Goal: Task Accomplishment & Management: Use online tool/utility

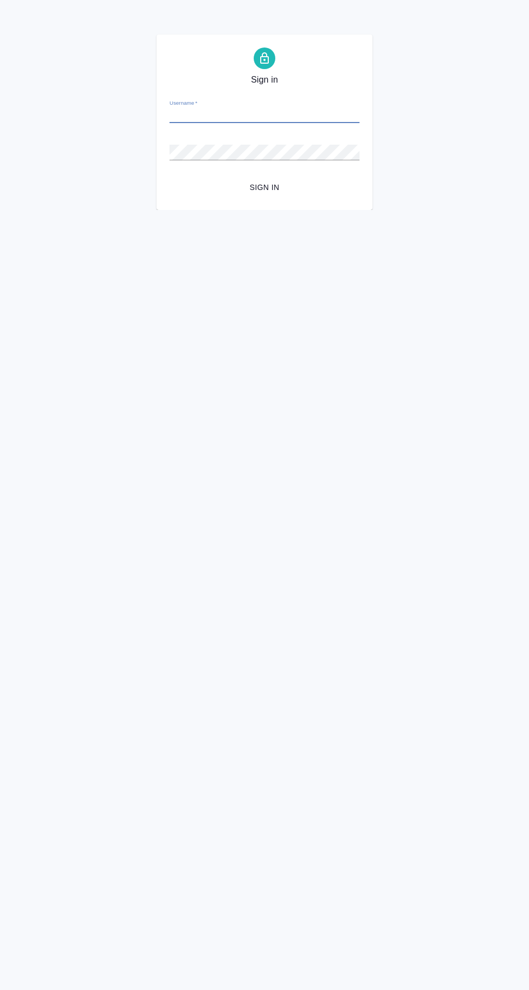
click at [317, 115] on input "Username   *" at bounding box center [264, 115] width 190 height 15
type input "y.agarkova@awatera.com"
click at [169, 178] on button "Sign in" at bounding box center [264, 188] width 190 height 20
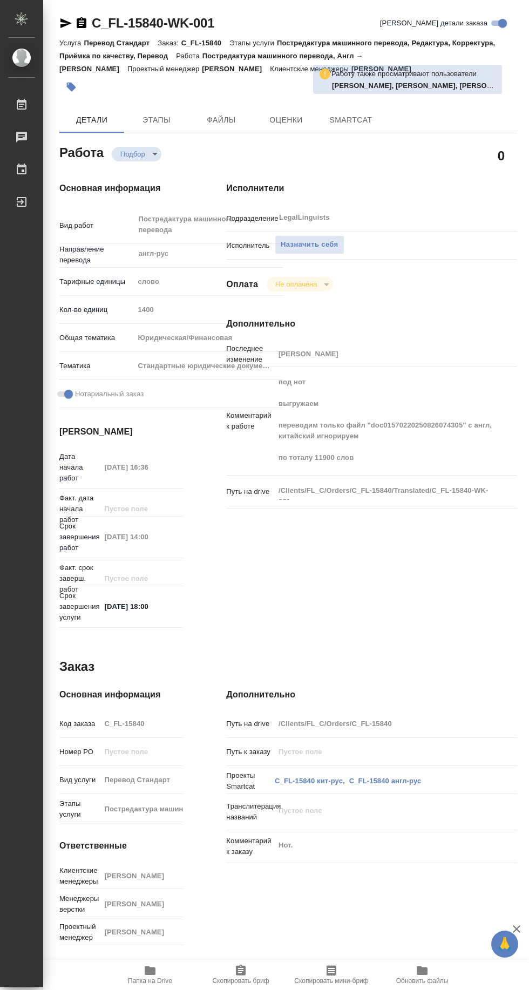
type textarea "x"
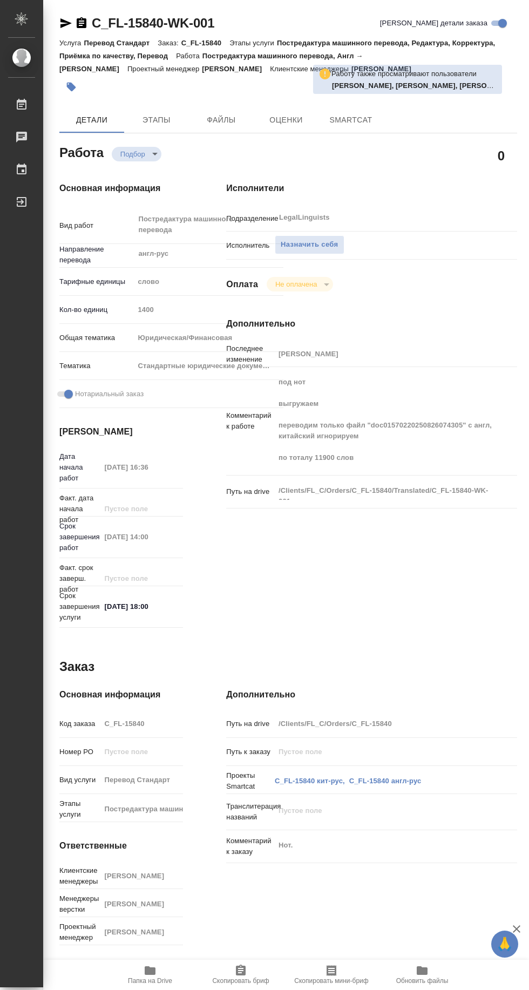
type textarea "x"
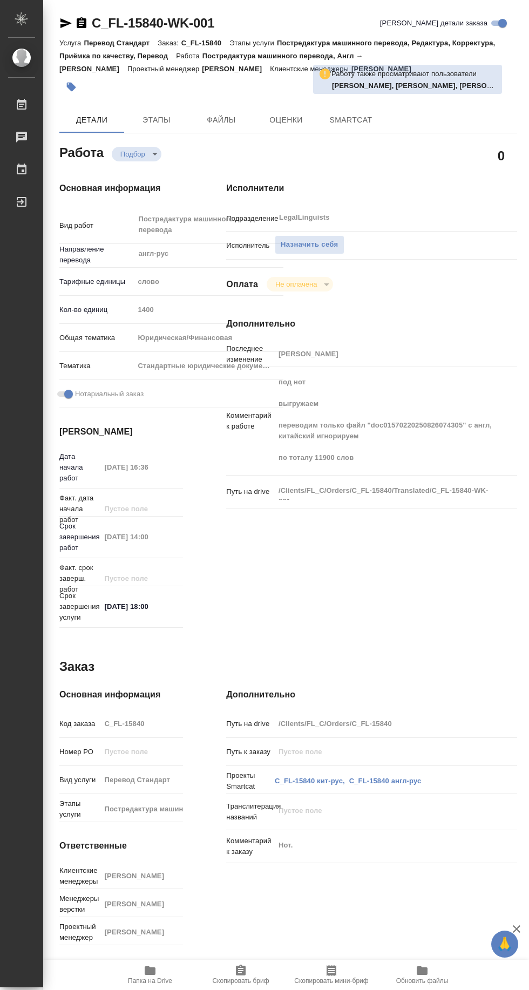
type textarea "x"
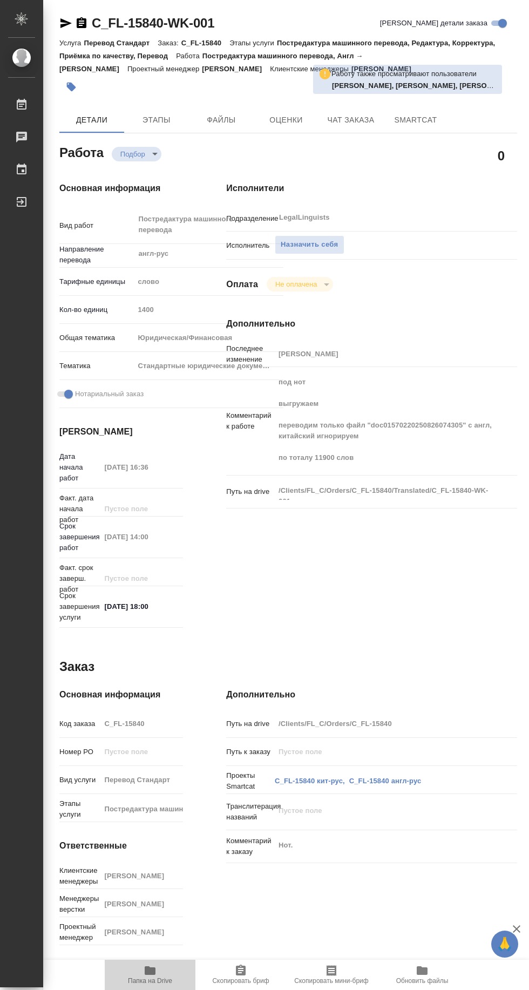
type textarea "x"
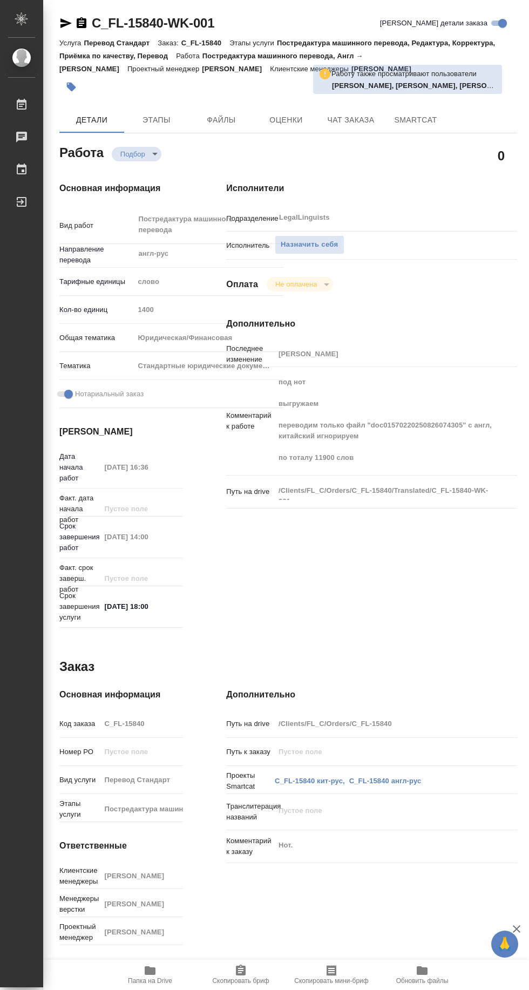
click at [152, 979] on span "Папка на Drive" at bounding box center [150, 981] width 44 height 8
type textarea "x"
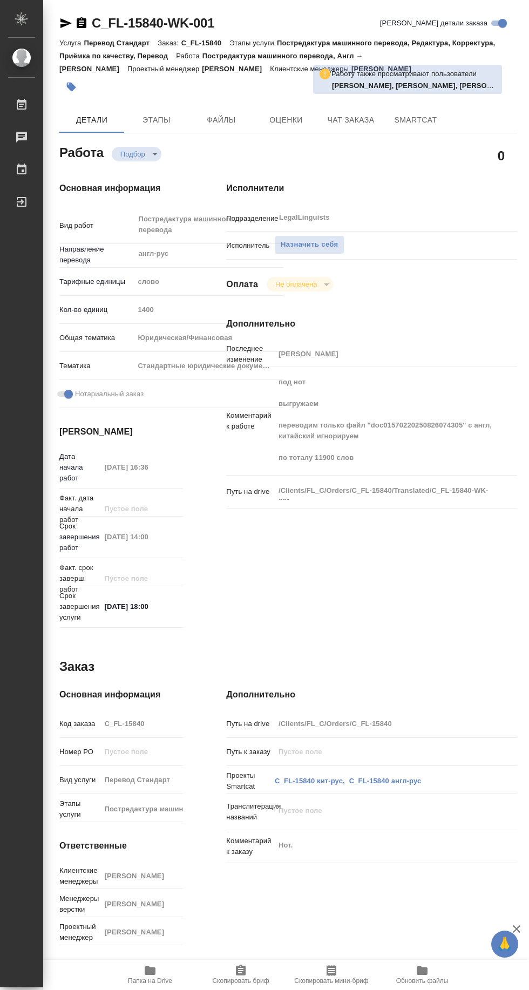
type textarea "x"
